Goal: Information Seeking & Learning: Find specific fact

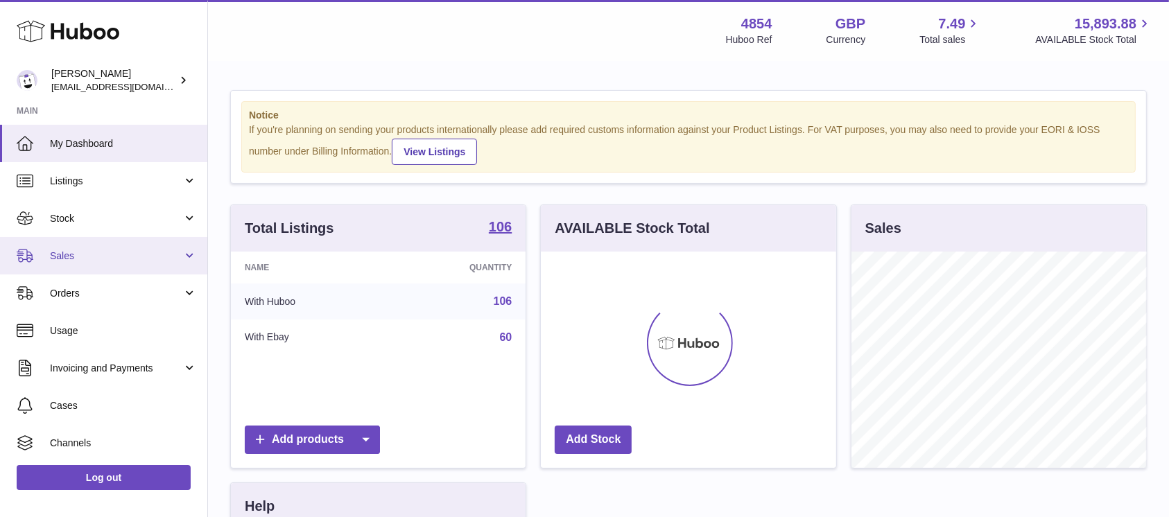
click at [139, 247] on link "Sales" at bounding box center [103, 255] width 207 height 37
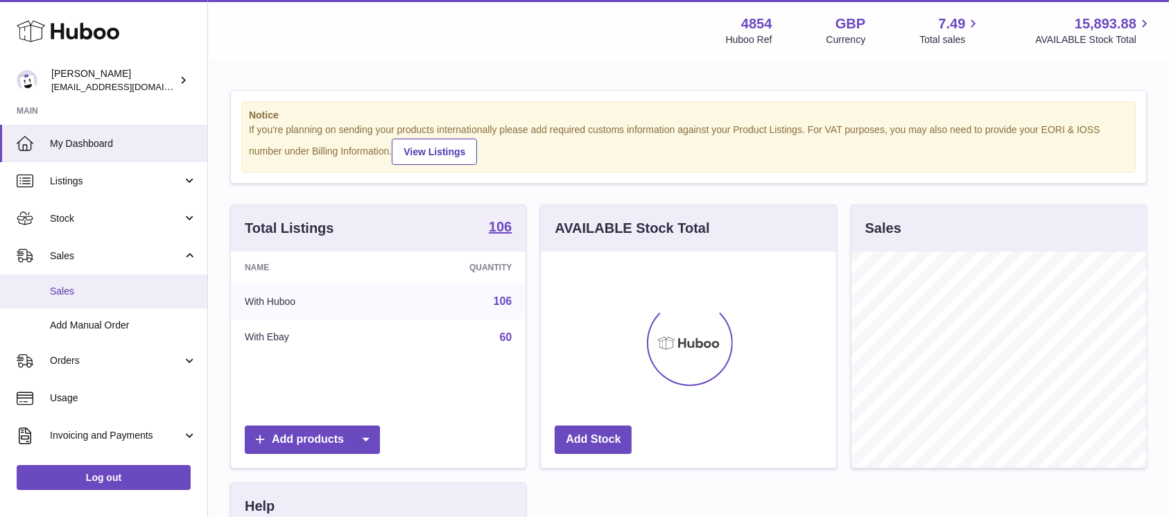
click at [104, 287] on span "Sales" at bounding box center [123, 291] width 147 height 13
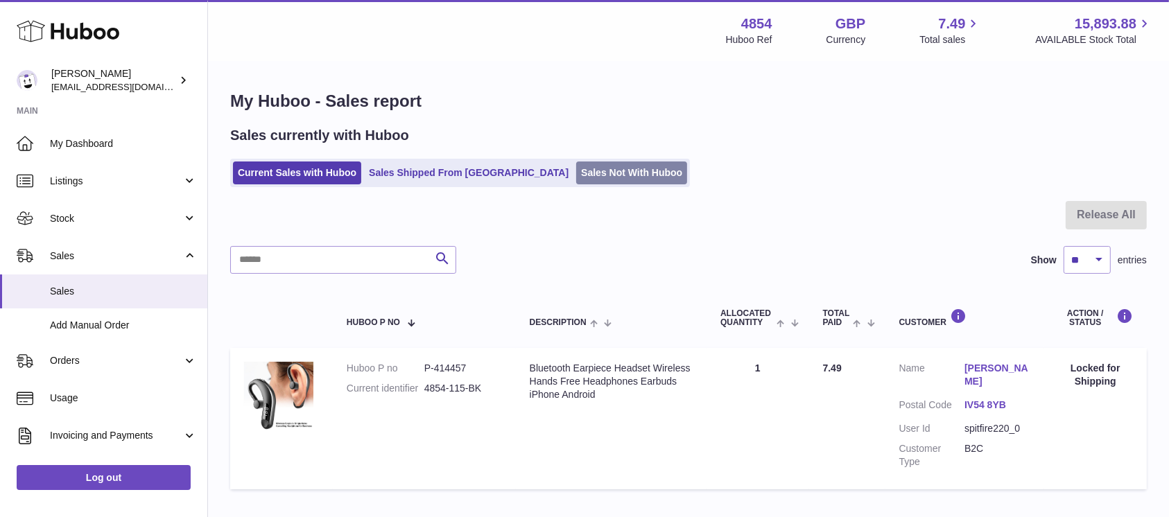
click at [576, 175] on link "Sales Not With Huboo" at bounding box center [631, 173] width 111 height 23
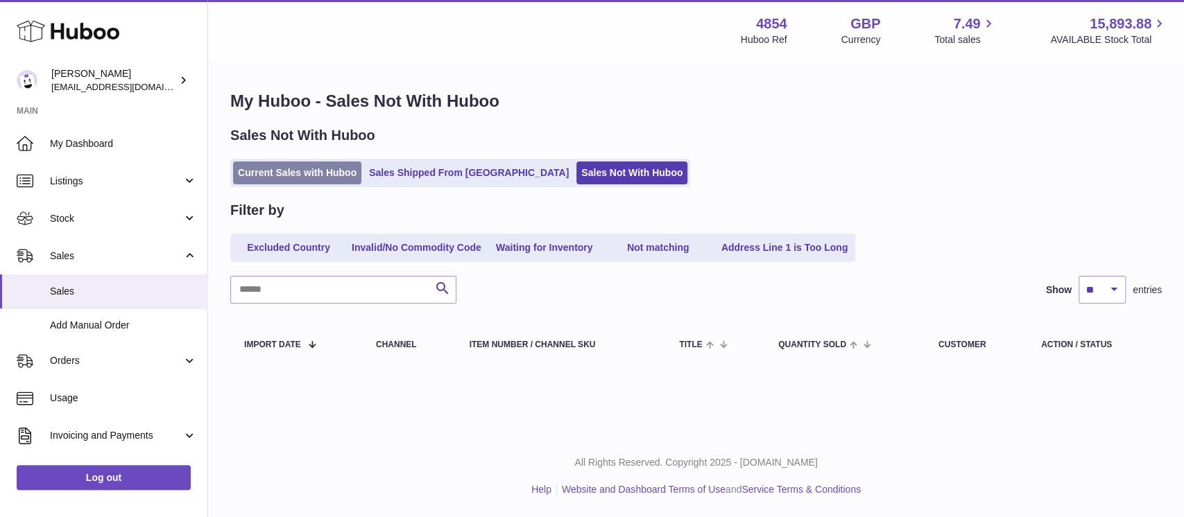
click at [331, 173] on link "Current Sales with Huboo" at bounding box center [297, 173] width 128 height 23
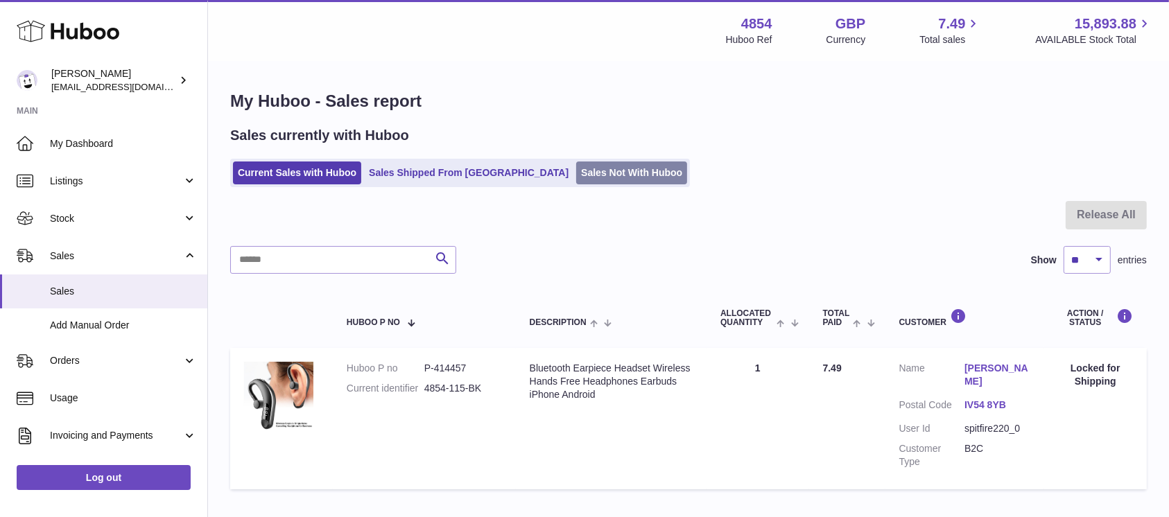
click at [576, 162] on link "Sales Not With Huboo" at bounding box center [631, 173] width 111 height 23
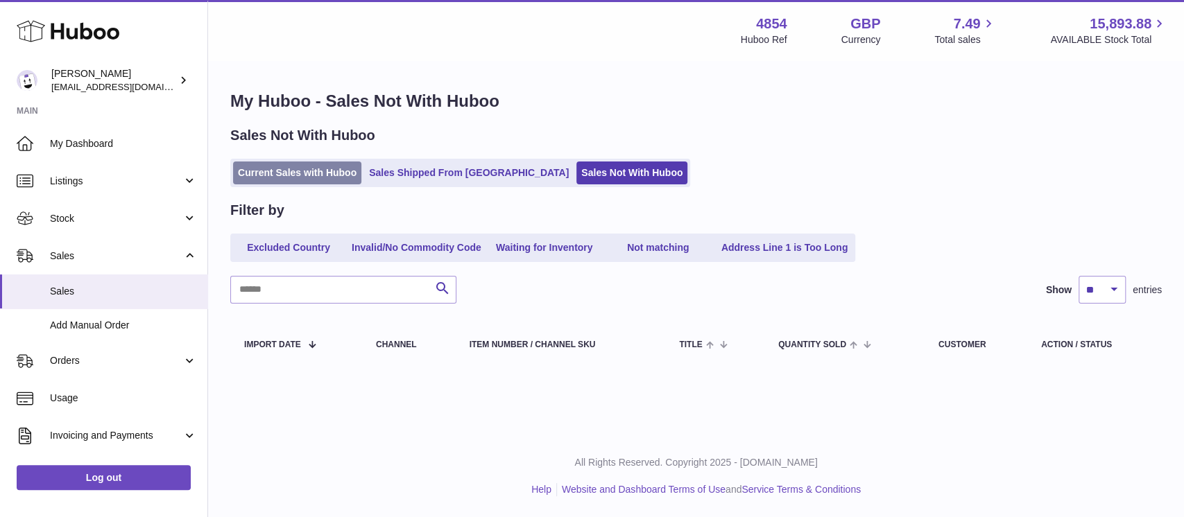
click at [327, 174] on link "Current Sales with Huboo" at bounding box center [297, 173] width 128 height 23
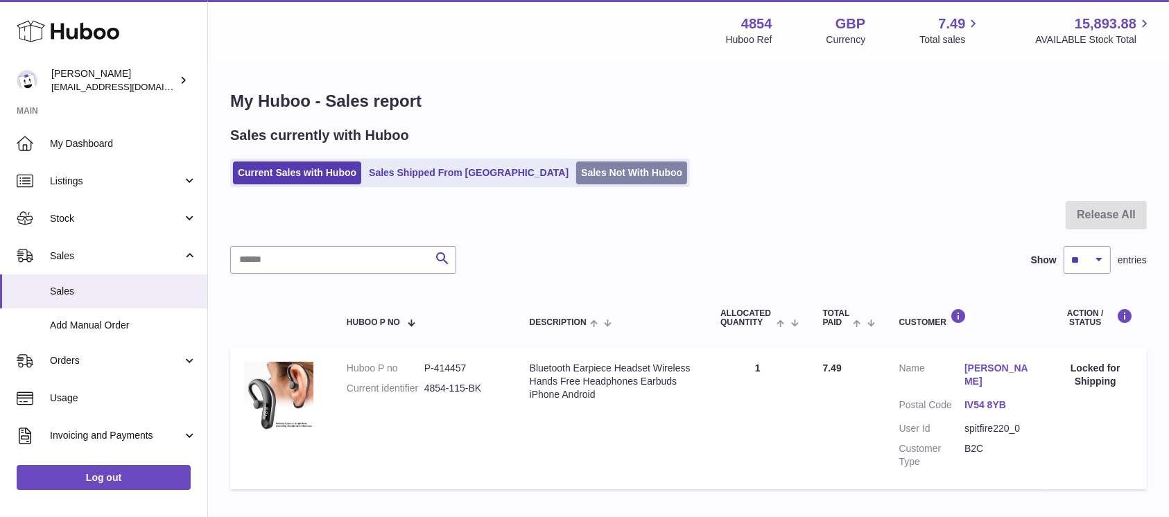
click at [576, 173] on link "Sales Not With Huboo" at bounding box center [631, 173] width 111 height 23
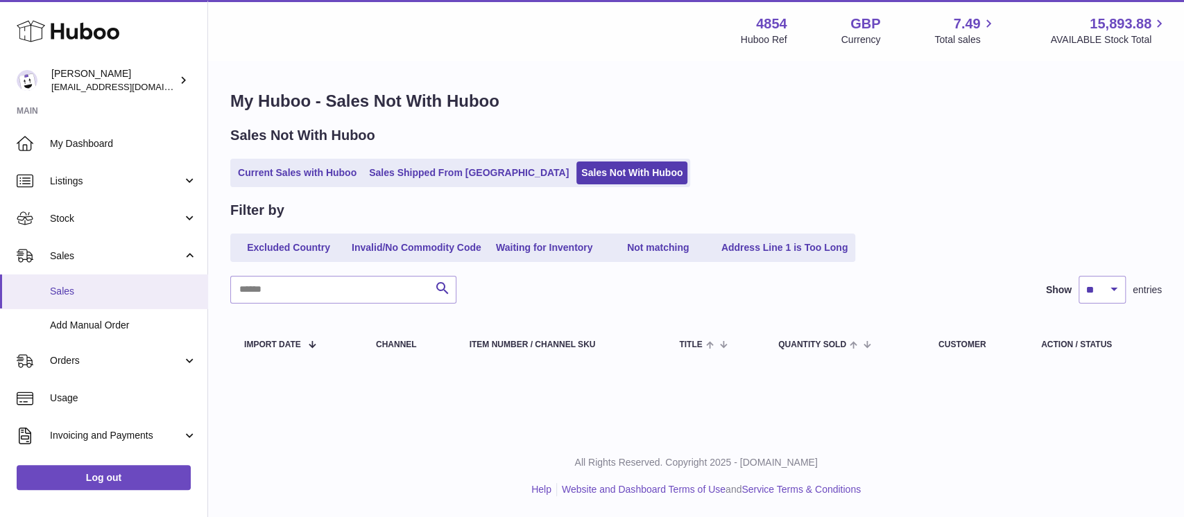
click at [126, 286] on span "Sales" at bounding box center [123, 291] width 147 height 13
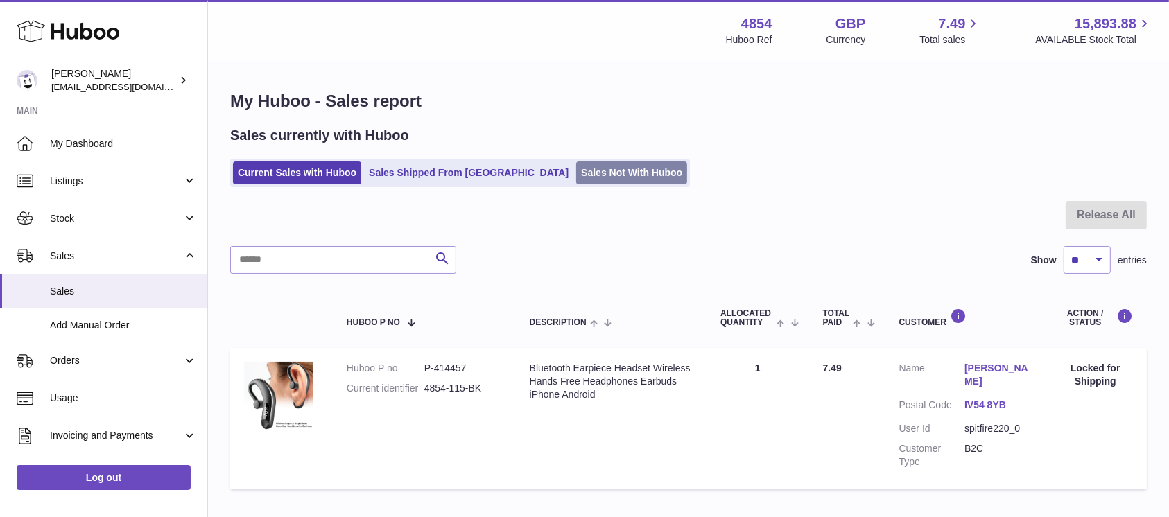
click at [576, 168] on link "Sales Not With Huboo" at bounding box center [631, 173] width 111 height 23
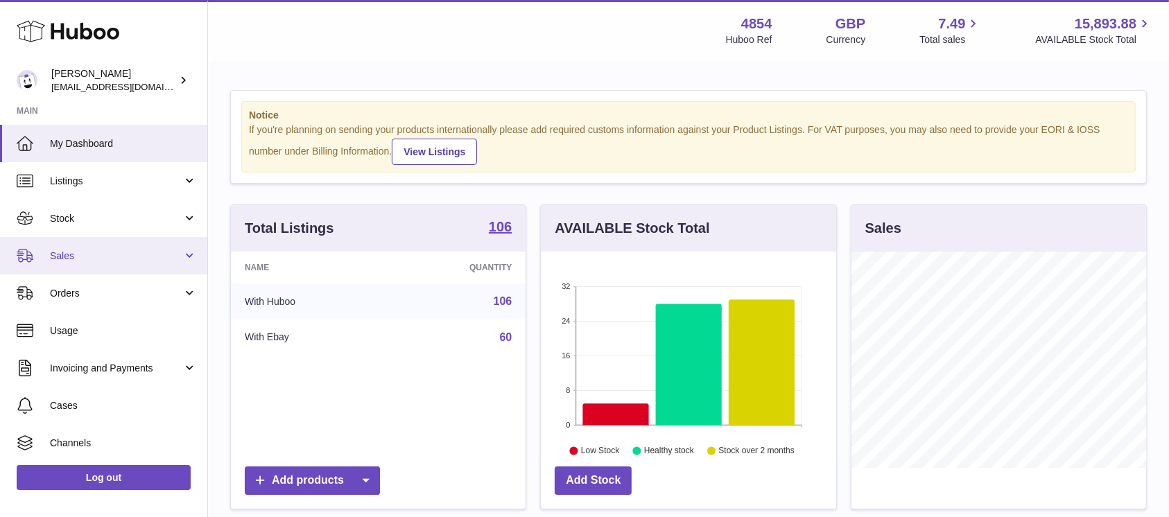
drag, startPoint x: 128, startPoint y: 266, endPoint x: 123, endPoint y: 280, distance: 15.6
click at [129, 265] on link "Sales" at bounding box center [103, 255] width 207 height 37
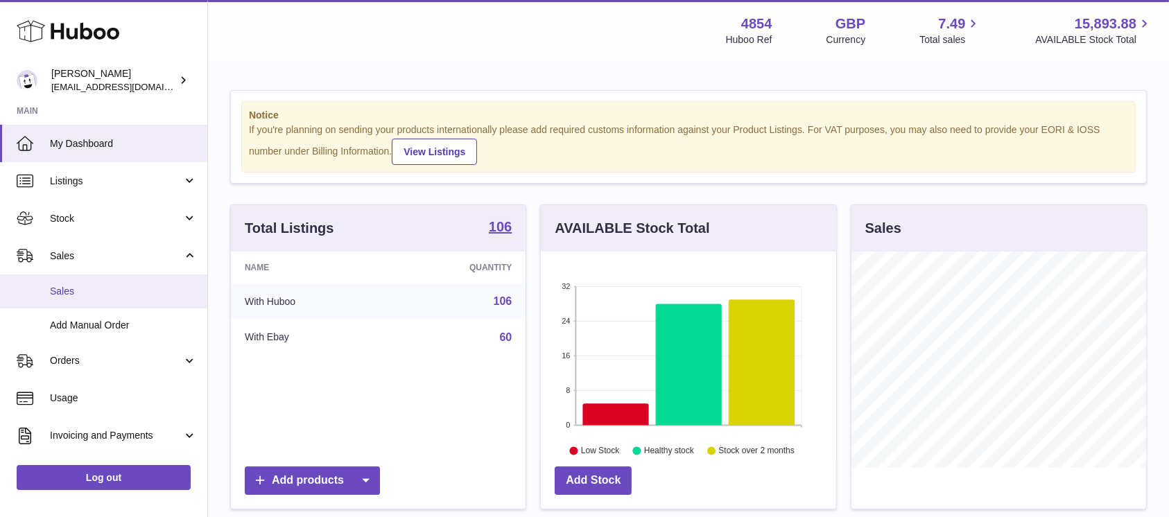
click at [121, 290] on span "Sales" at bounding box center [123, 291] width 147 height 13
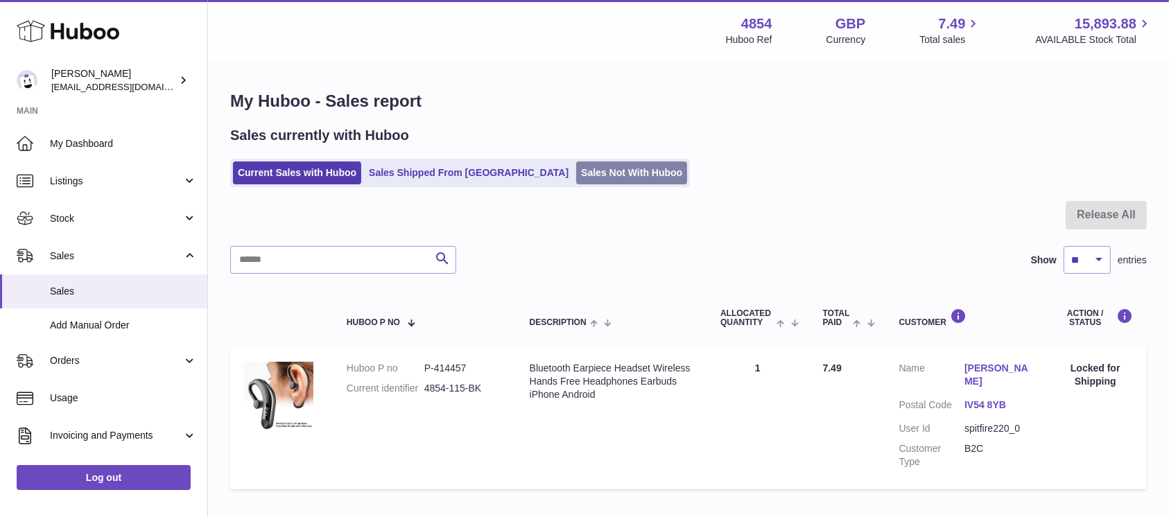
click at [576, 166] on link "Sales Not With Huboo" at bounding box center [631, 173] width 111 height 23
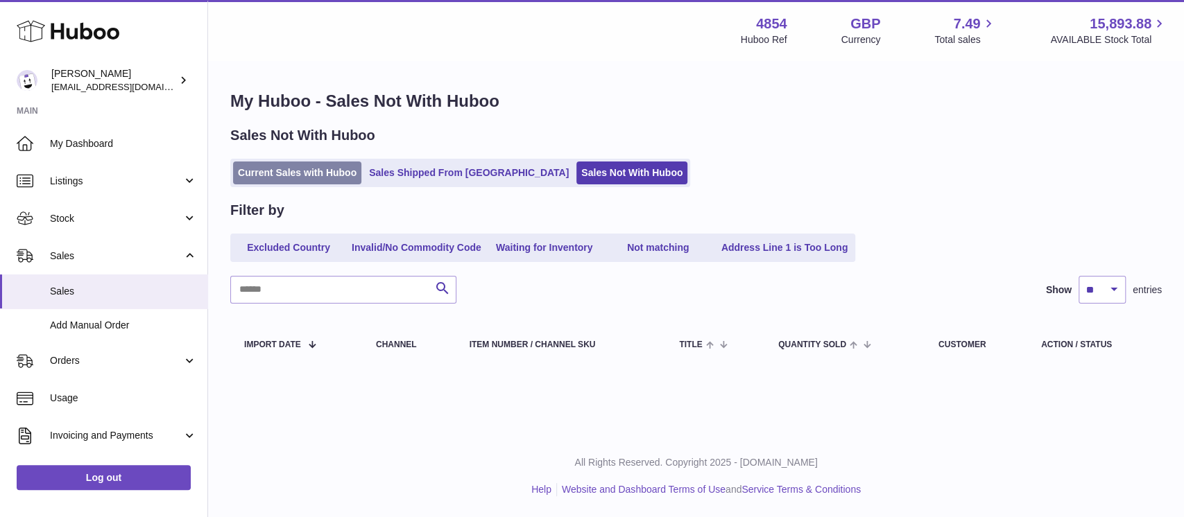
click at [331, 168] on link "Current Sales with Huboo" at bounding box center [297, 173] width 128 height 23
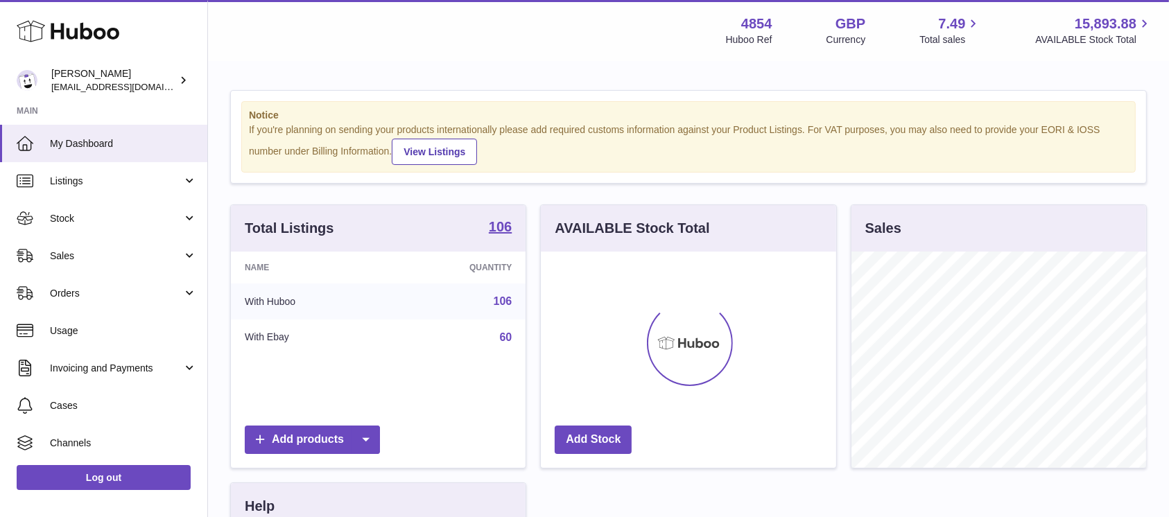
scroll to position [216, 295]
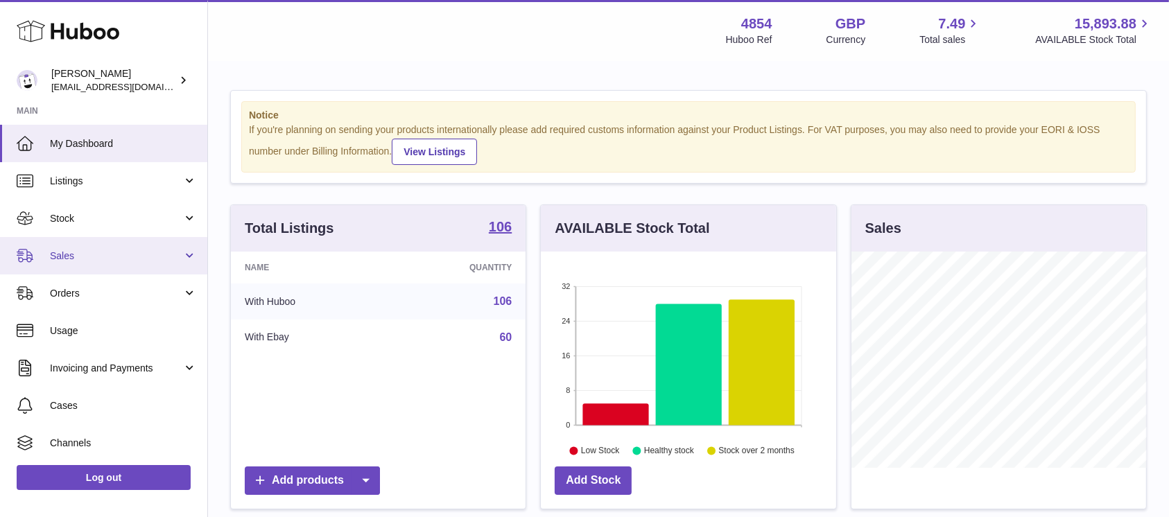
click at [108, 247] on link "Sales" at bounding box center [103, 255] width 207 height 37
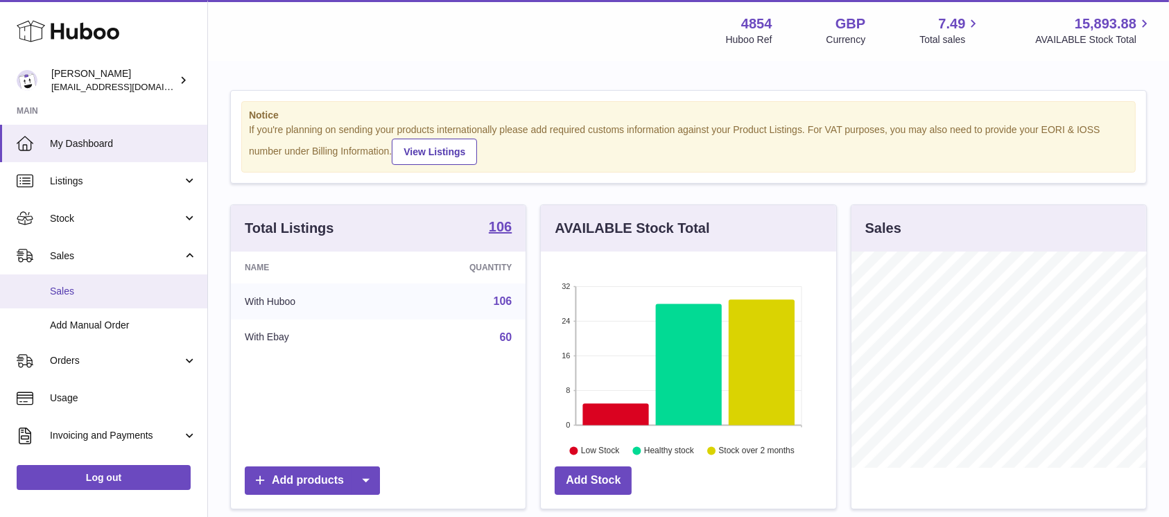
click at [122, 289] on span "Sales" at bounding box center [123, 291] width 147 height 13
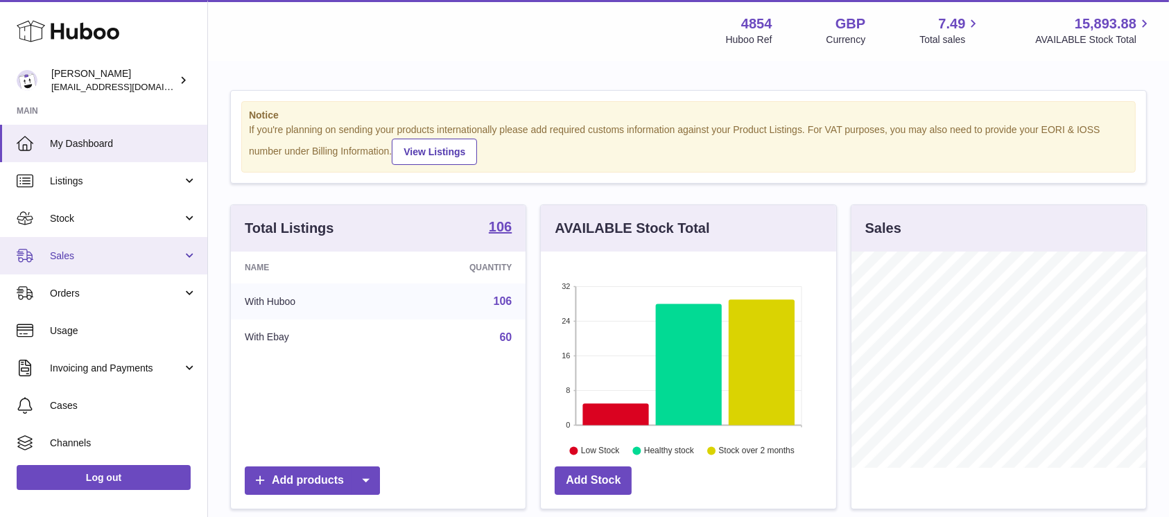
click at [148, 265] on link "Sales" at bounding box center [103, 255] width 207 height 37
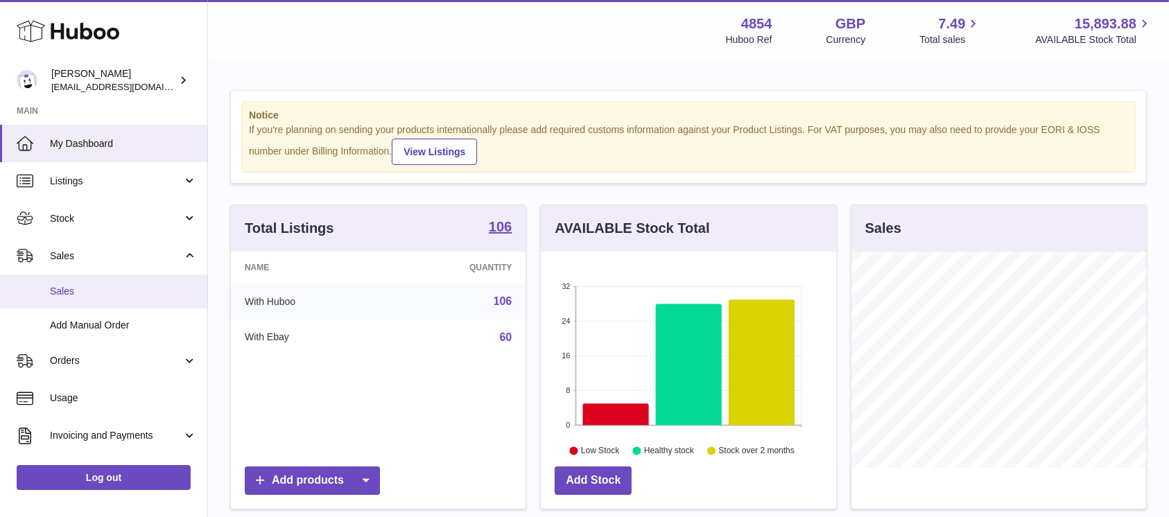
click at [129, 302] on link "Sales" at bounding box center [103, 292] width 207 height 34
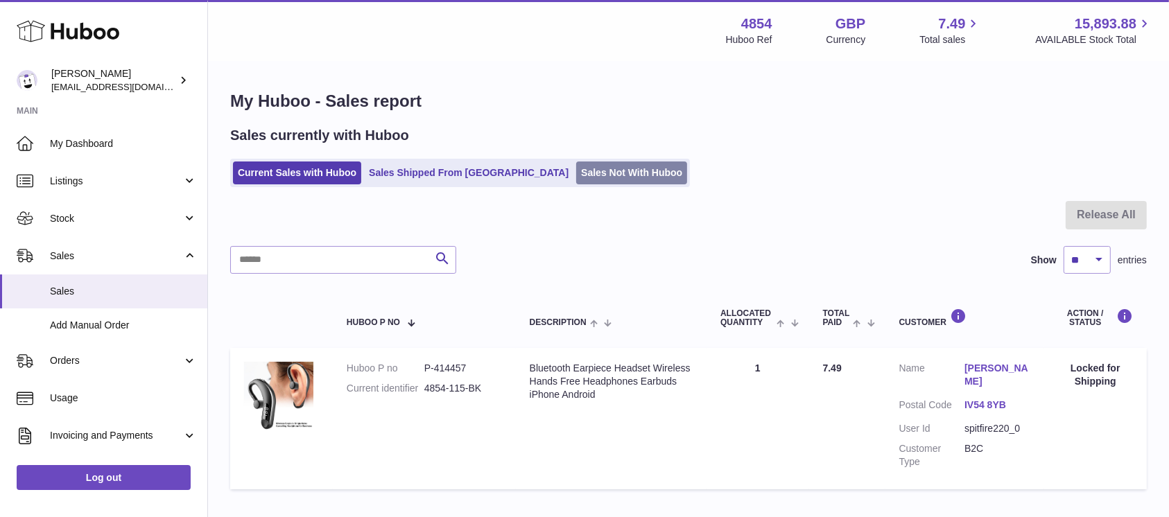
click at [576, 171] on link "Sales Not With Huboo" at bounding box center [631, 173] width 111 height 23
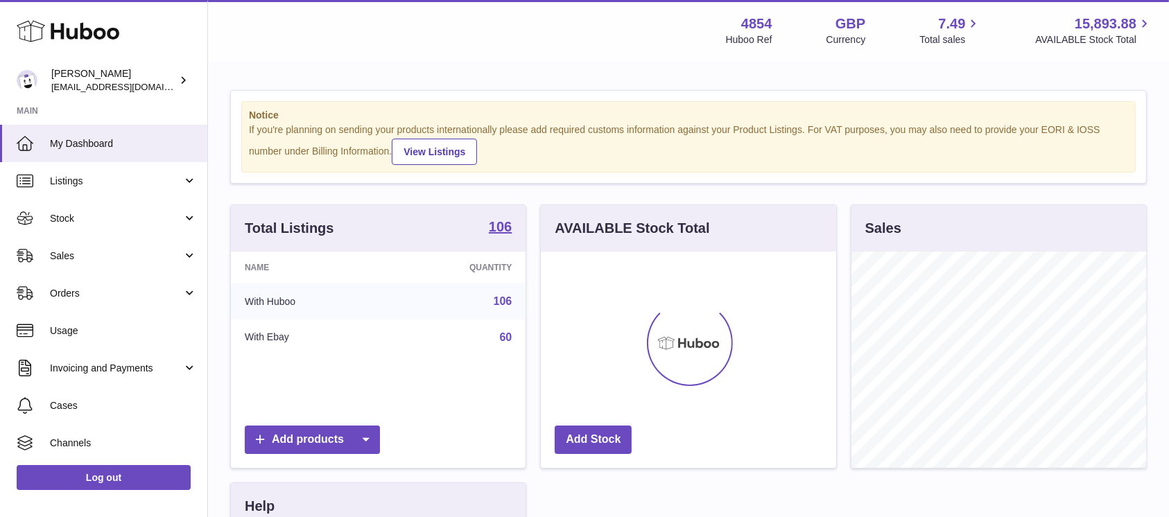
scroll to position [216, 295]
click at [128, 257] on span "Sales" at bounding box center [116, 256] width 132 height 13
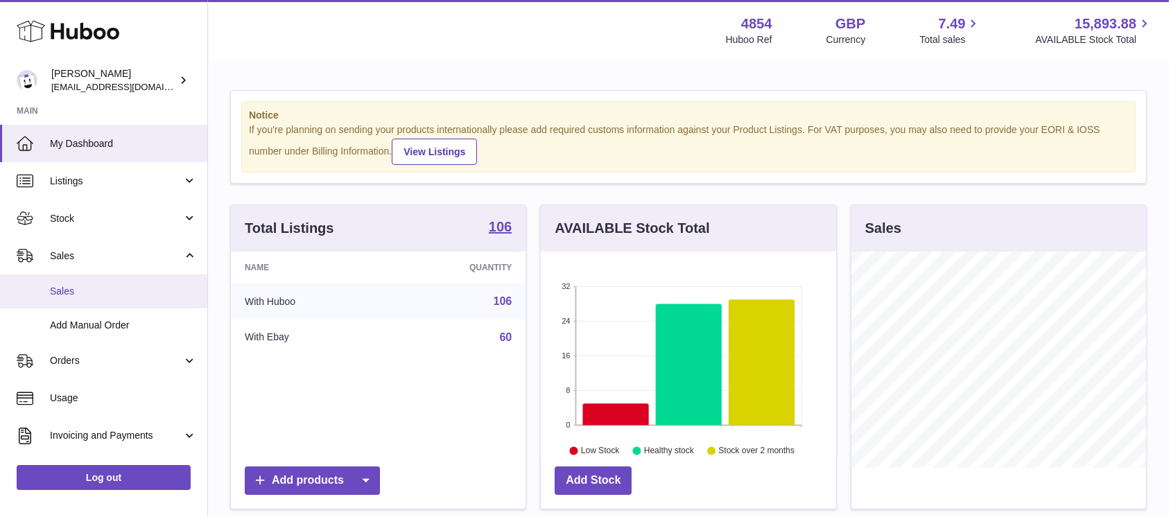
click at [120, 287] on span "Sales" at bounding box center [123, 291] width 147 height 13
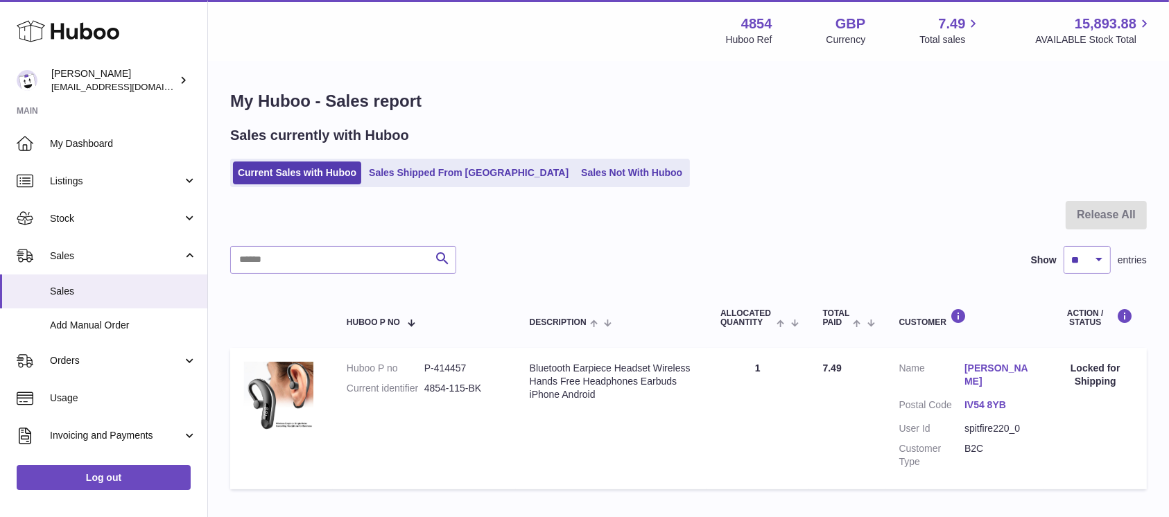
click at [564, 160] on ul "Current Sales with Huboo Sales Shipped From Huboo Sales Not With Huboo" at bounding box center [460, 173] width 460 height 28
click at [576, 168] on link "Sales Not With Huboo" at bounding box center [631, 173] width 111 height 23
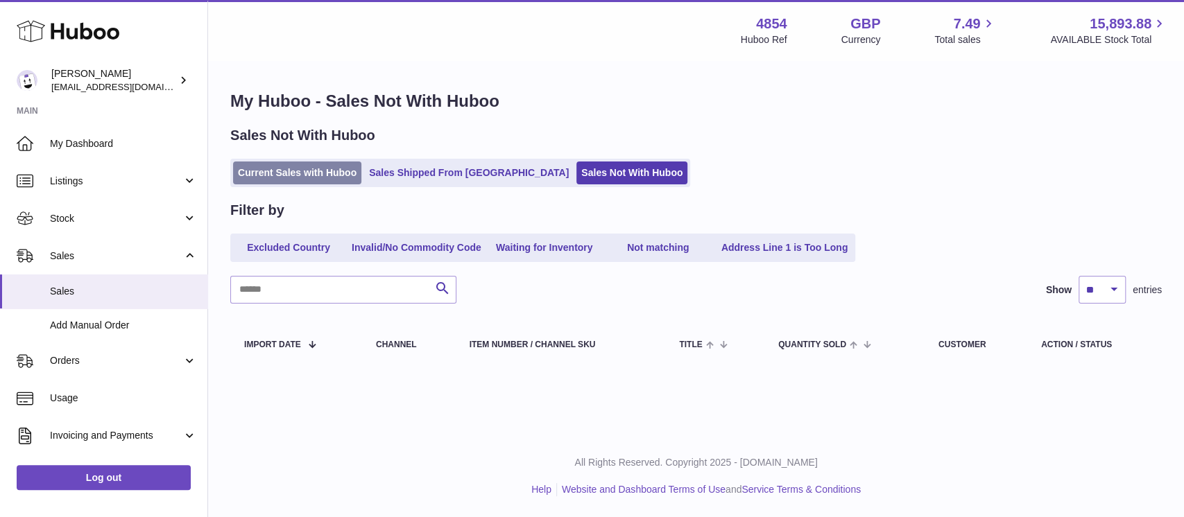
click at [347, 177] on link "Current Sales with Huboo" at bounding box center [297, 173] width 128 height 23
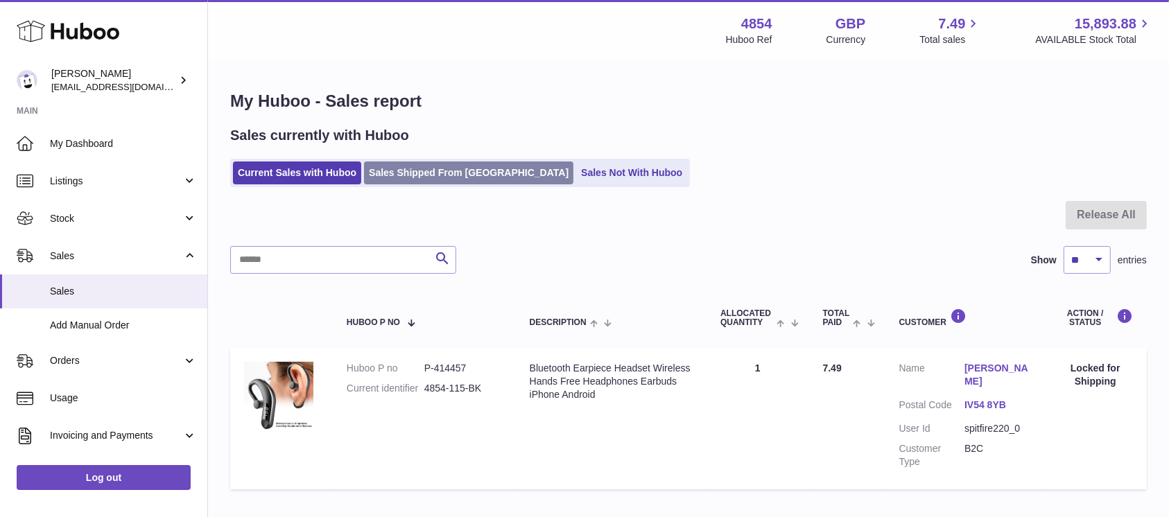
click at [426, 173] on link "Sales Shipped From [GEOGRAPHIC_DATA]" at bounding box center [468, 173] width 209 height 23
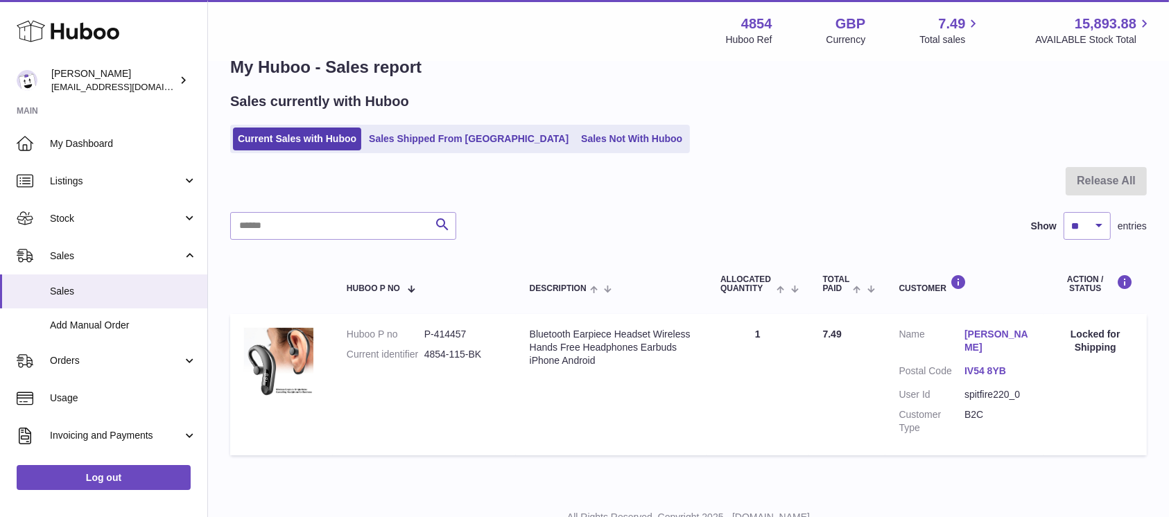
scroll to position [89, 0]
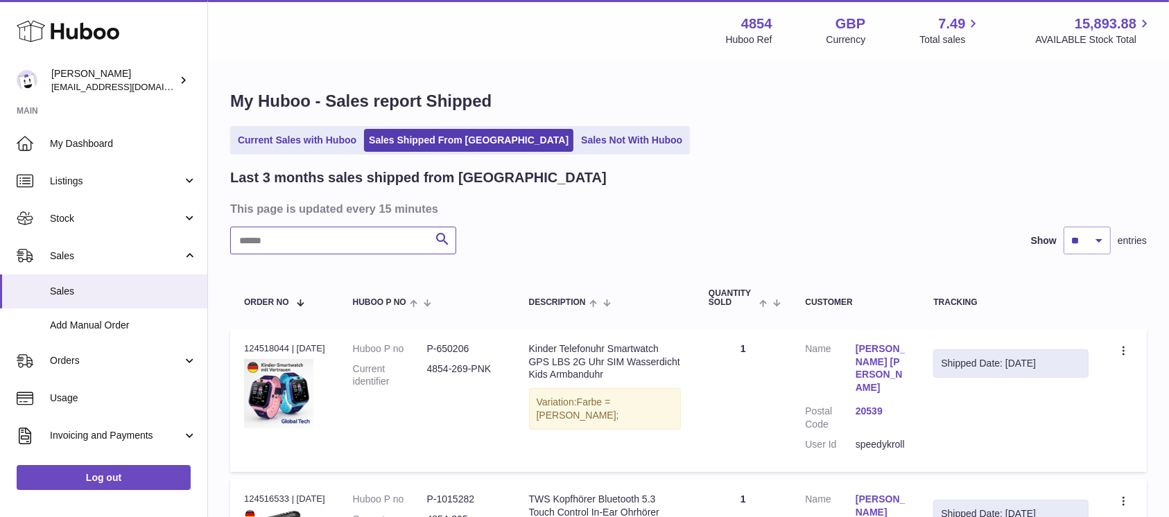
click at [366, 234] on input "text" at bounding box center [343, 241] width 226 height 28
type input "*"
type input "****"
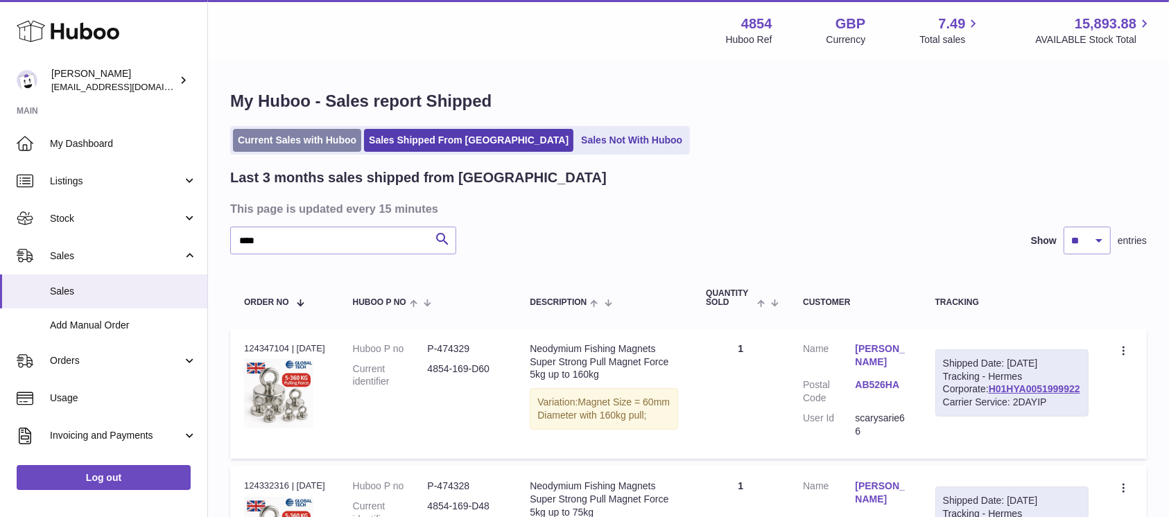
click at [330, 135] on link "Current Sales with Huboo" at bounding box center [297, 140] width 128 height 23
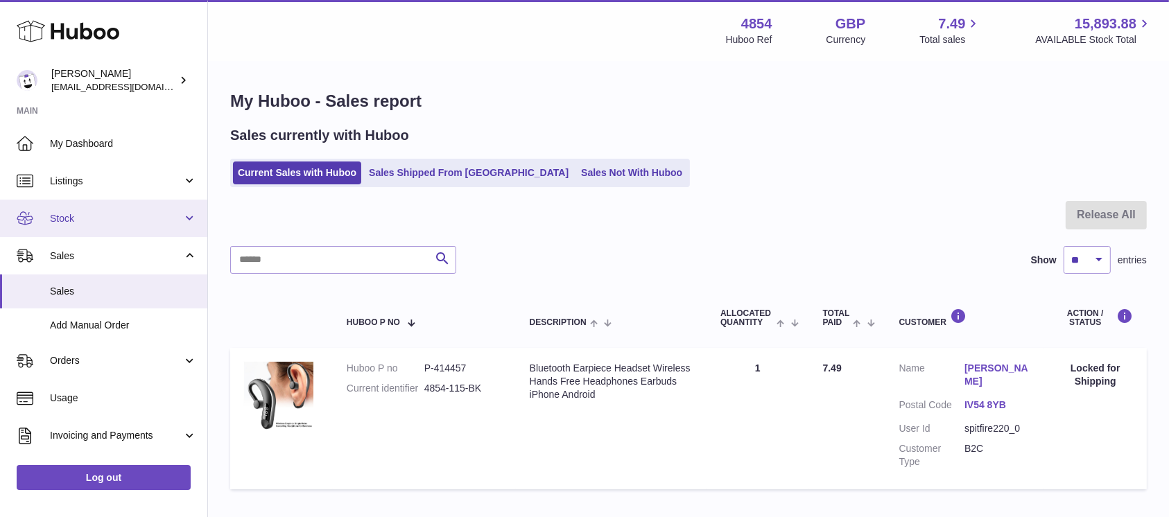
click at [160, 214] on span "Stock" at bounding box center [116, 218] width 132 height 13
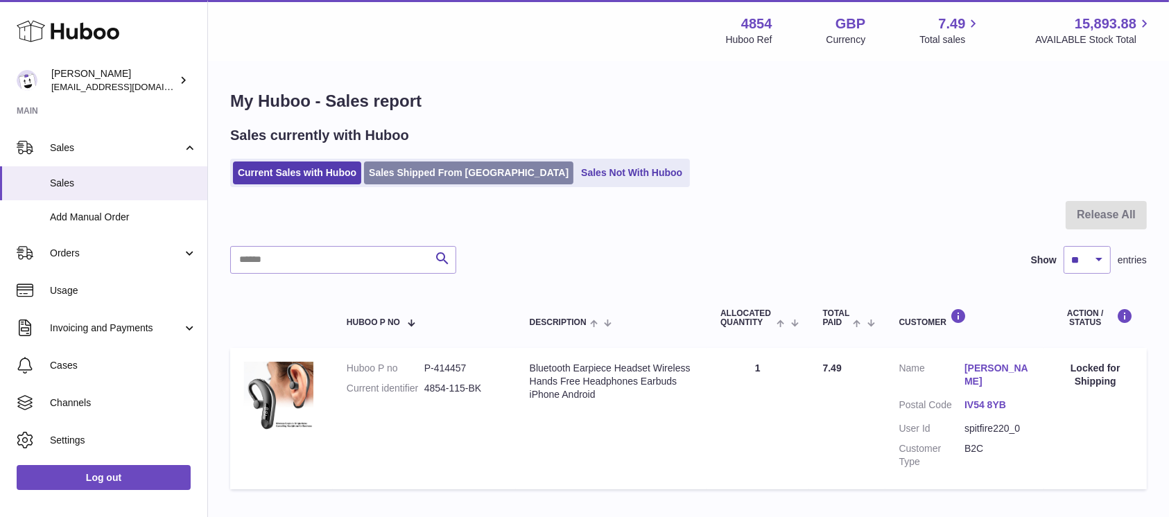
click at [435, 172] on link "Sales Shipped From [GEOGRAPHIC_DATA]" at bounding box center [468, 173] width 209 height 23
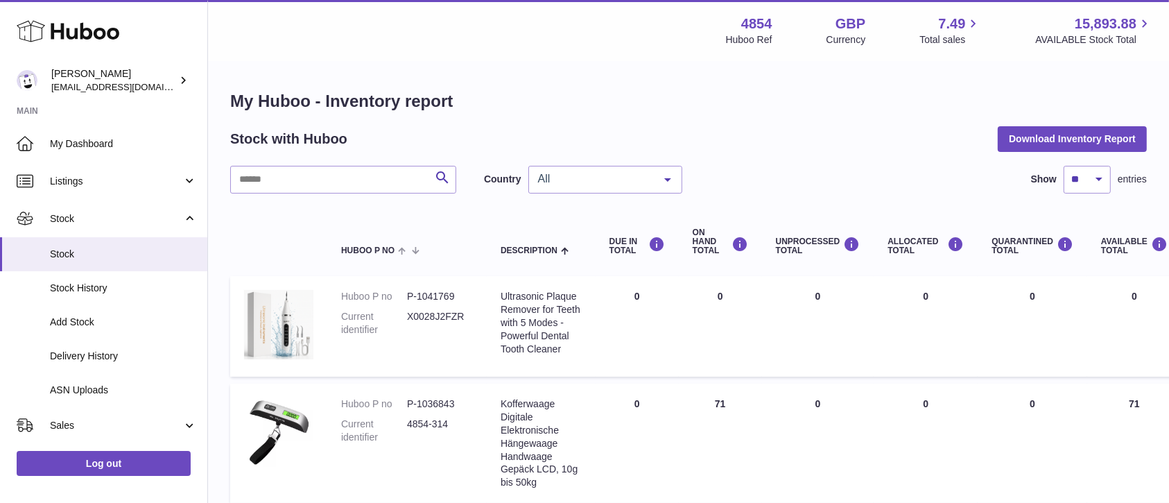
click at [361, 190] on input "text" at bounding box center [343, 180] width 226 height 28
type input "****"
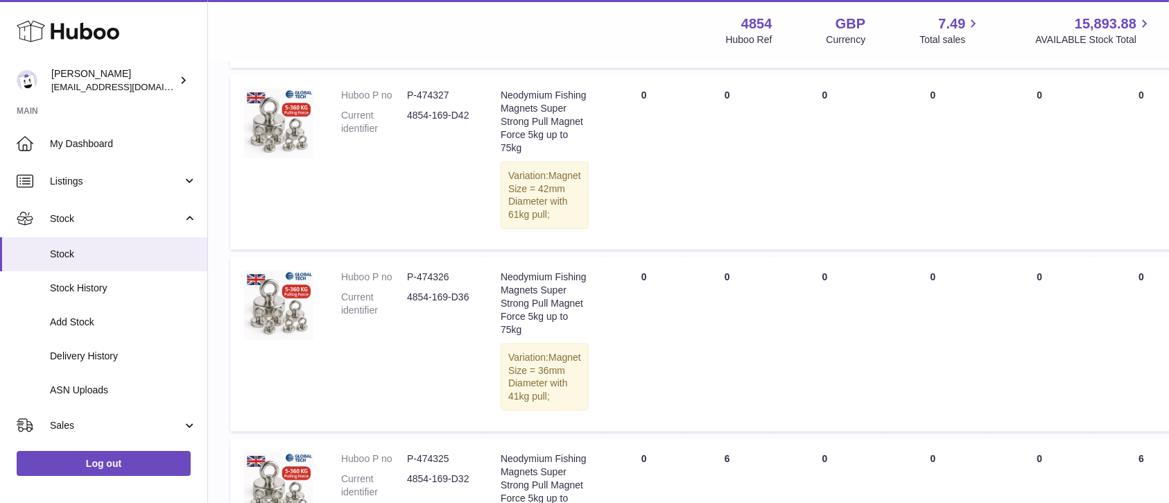
scroll to position [1017, 0]
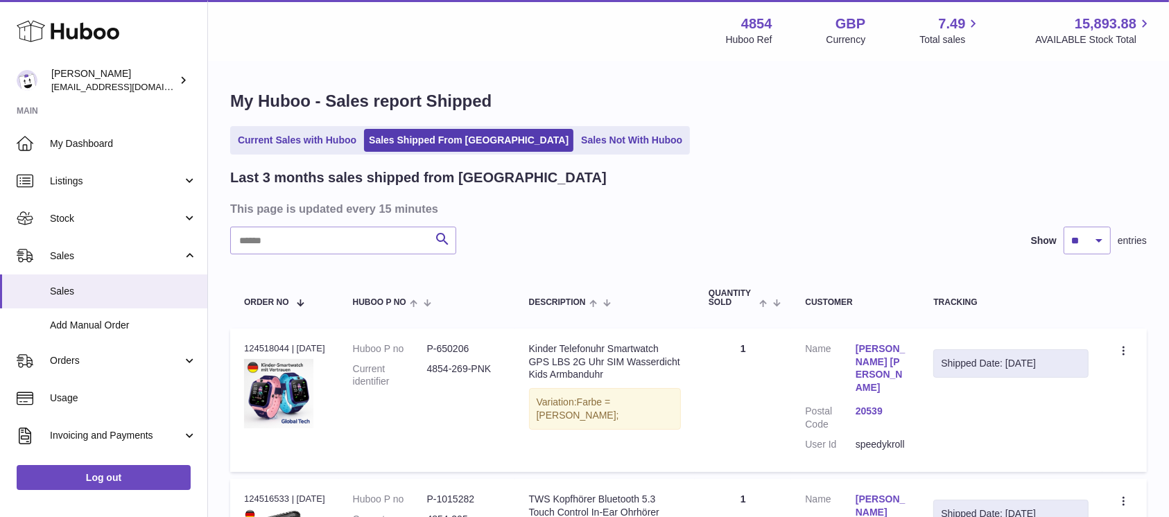
click at [338, 248] on input "text" at bounding box center [343, 241] width 226 height 28
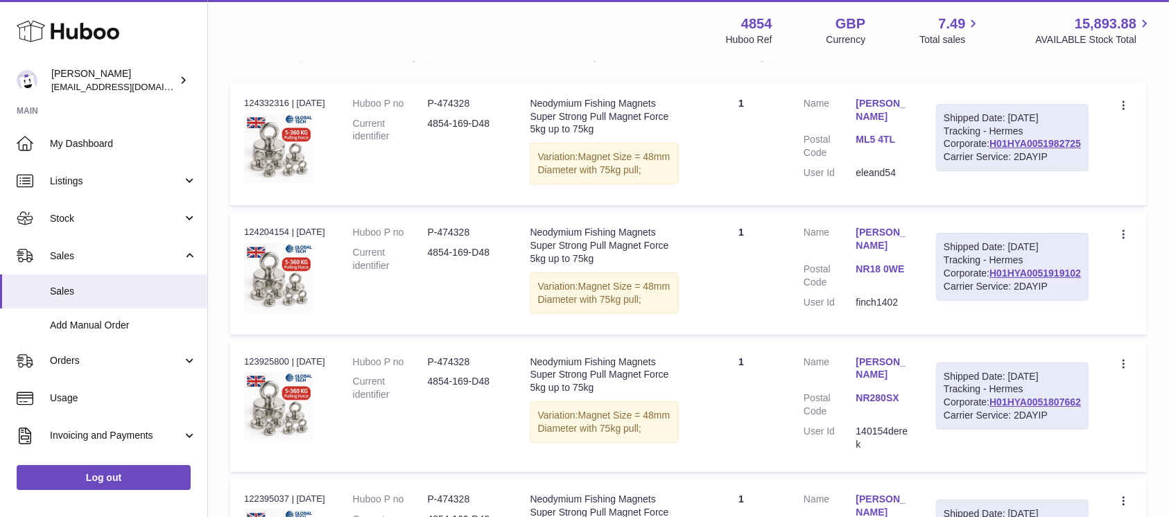
scroll to position [277, 0]
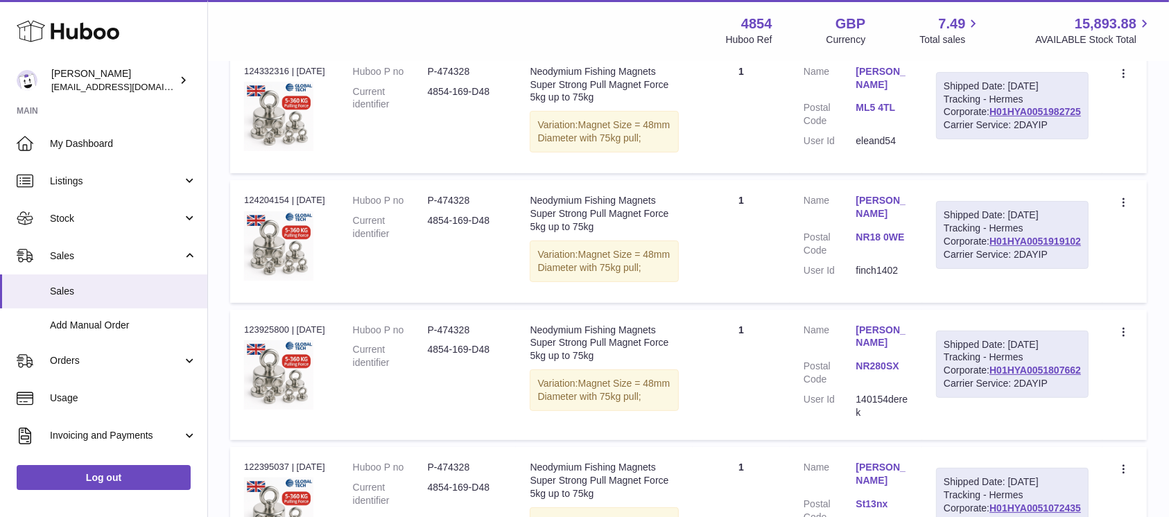
type input "********"
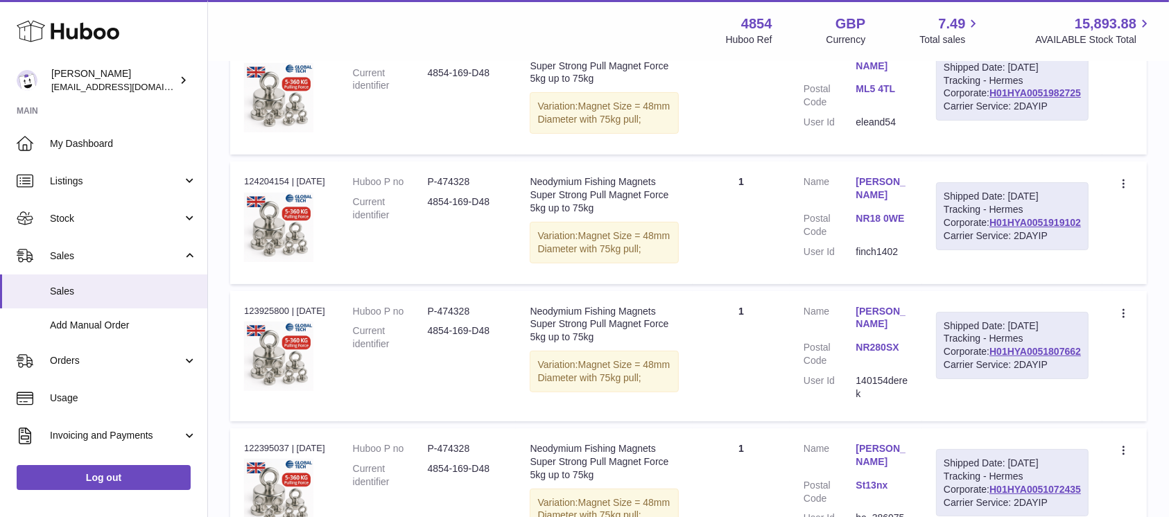
scroll to position [0, 0]
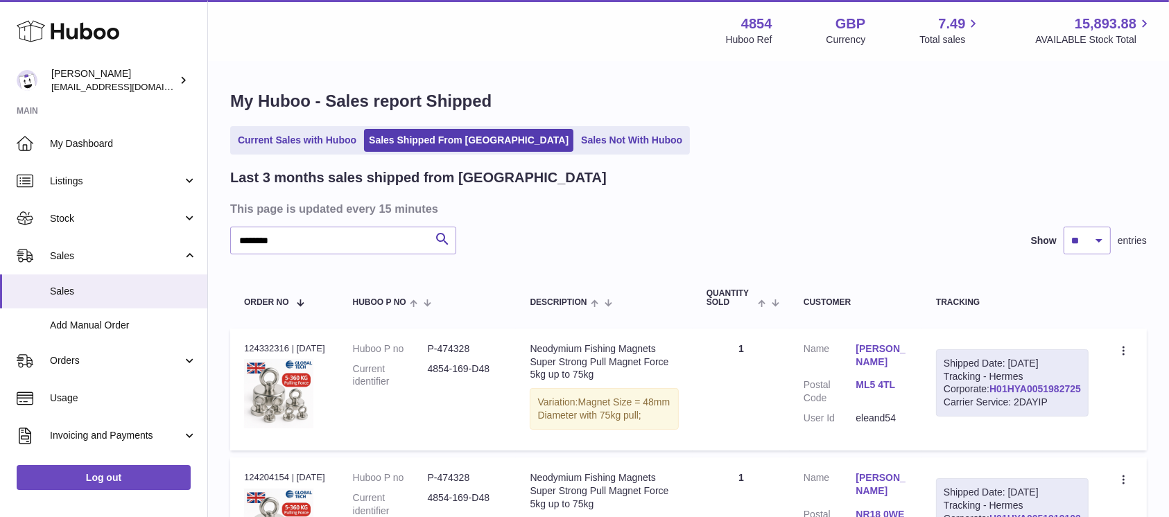
click at [1030, 395] on link "H01HYA0051982725" at bounding box center [1035, 388] width 92 height 11
click at [308, 137] on link "Current Sales with Huboo" at bounding box center [297, 140] width 128 height 23
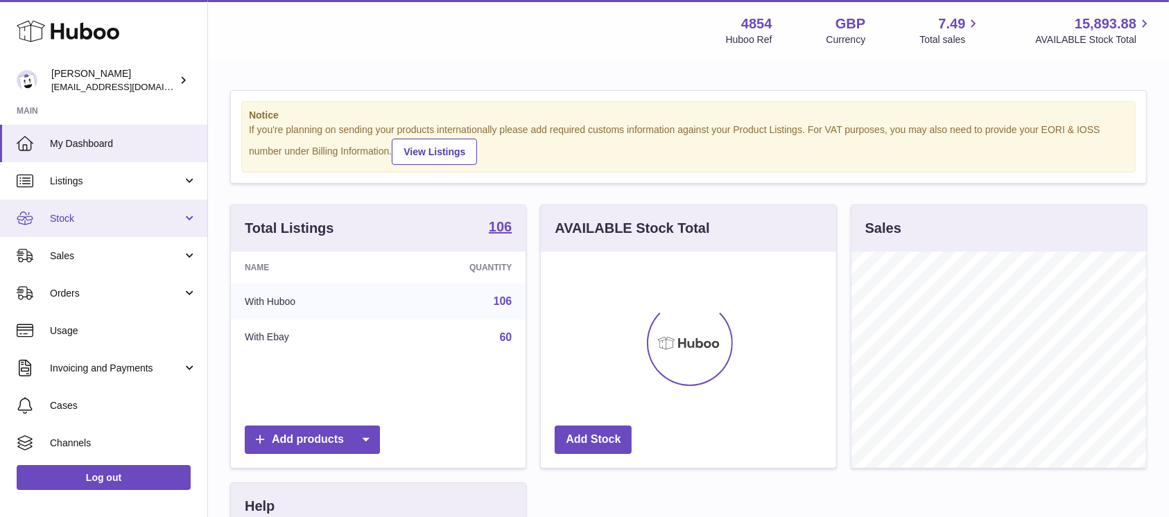
scroll to position [216, 295]
click at [148, 220] on span "Stock" at bounding box center [116, 218] width 132 height 13
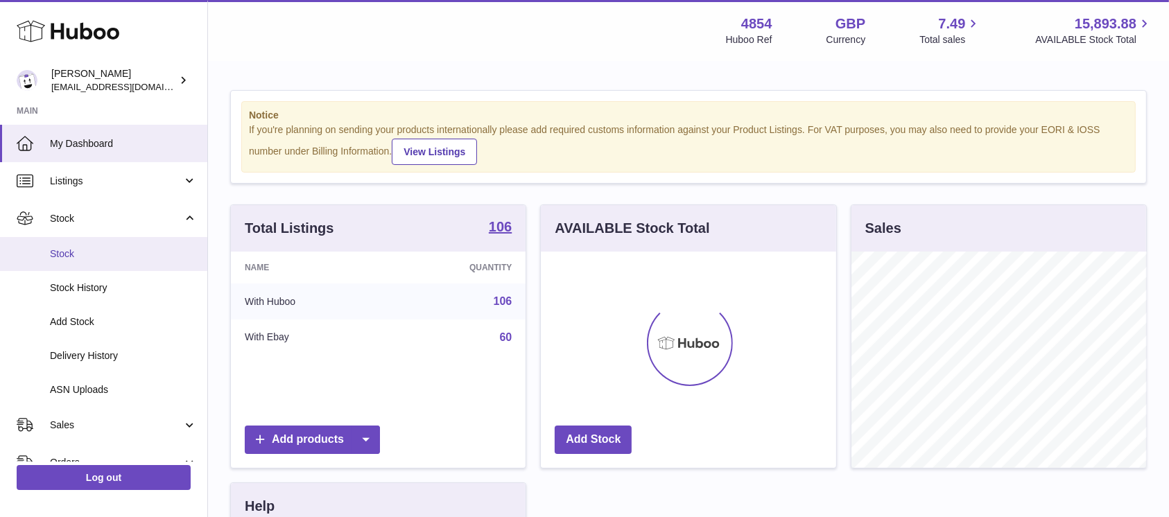
click at [124, 256] on span "Stock" at bounding box center [123, 254] width 147 height 13
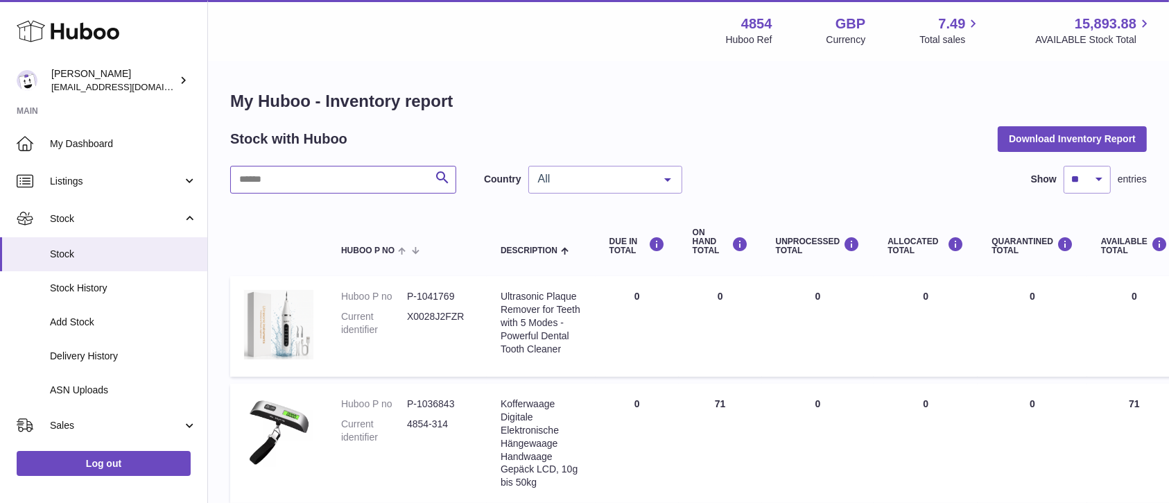
click at [349, 175] on input "text" at bounding box center [343, 180] width 226 height 28
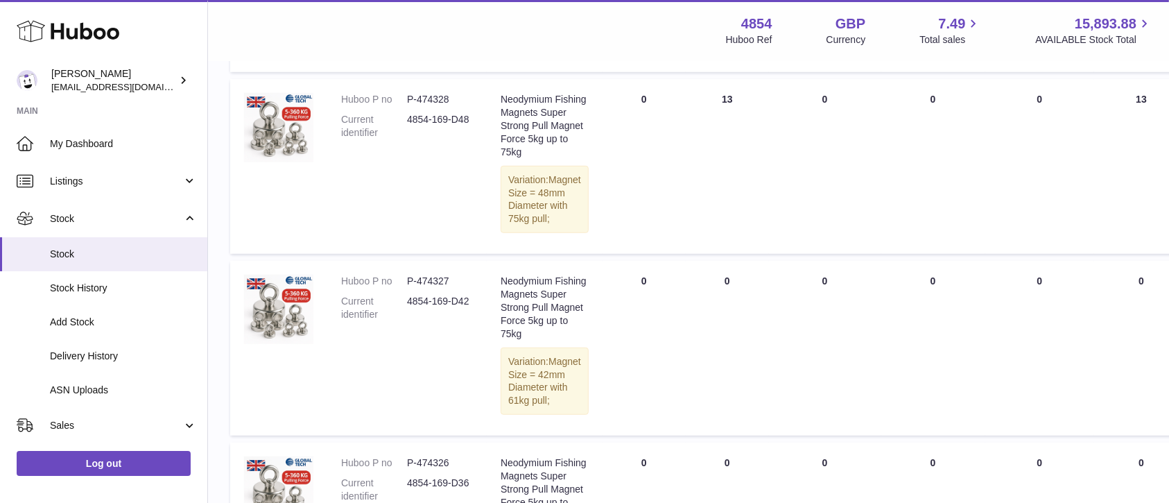
scroll to position [924, 0]
type input "*****"
drag, startPoint x: 466, startPoint y: 286, endPoint x: 413, endPoint y: 277, distance: 54.3
click at [413, 146] on dl "Huboo P no P-474328 Current identifier 4854-169-D48" at bounding box center [407, 118] width 132 height 53
click at [416, 105] on dd "P-474328" at bounding box center [440, 98] width 66 height 13
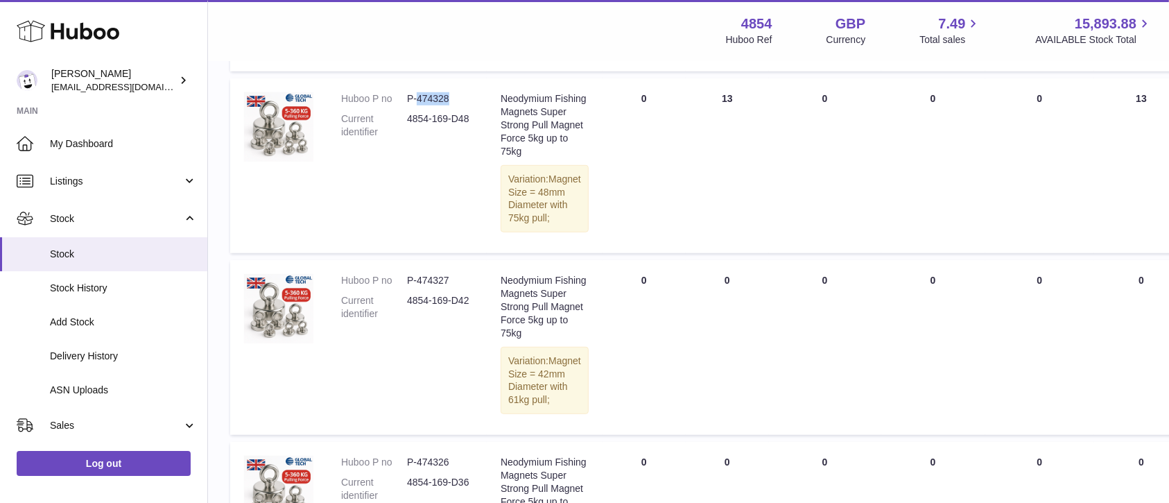
click at [416, 105] on dd "P-474328" at bounding box center [440, 98] width 66 height 13
click at [438, 139] on dd "4854-169-D48" at bounding box center [440, 125] width 66 height 26
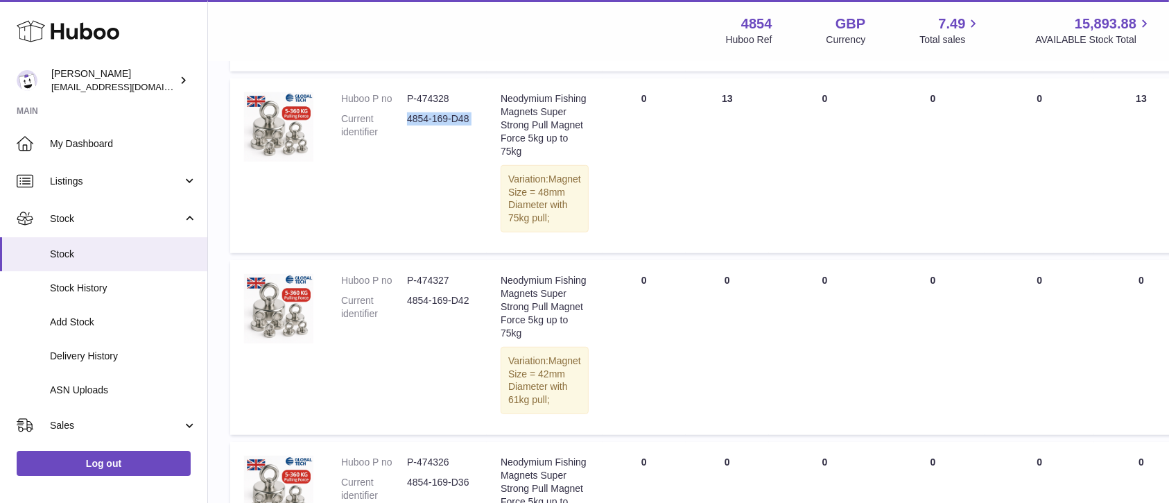
copy tr "4854-169-D48 Description"
